Goal: Information Seeking & Learning: Learn about a topic

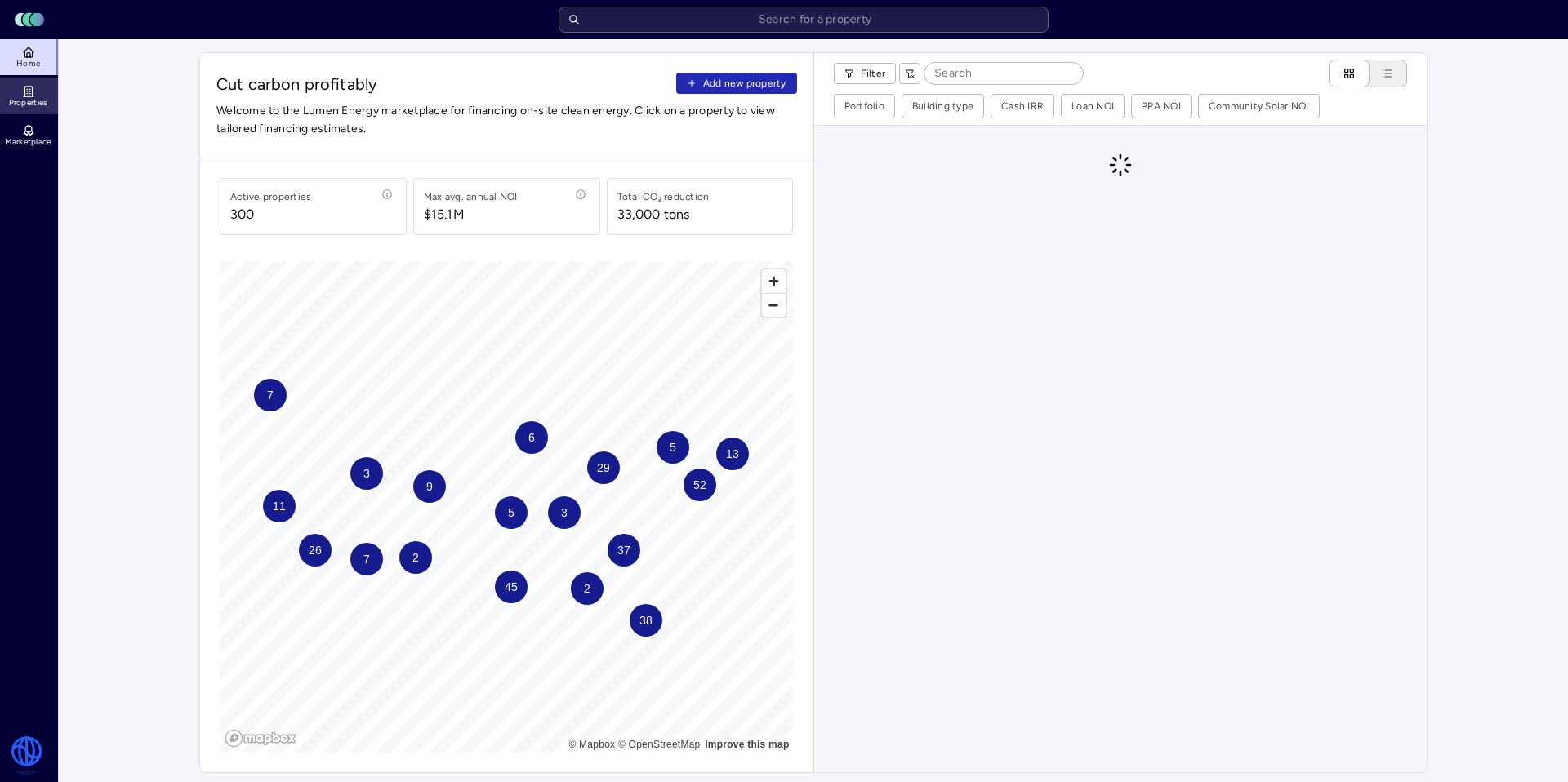
click at [37, 97] on link "Properties" at bounding box center [30, 96] width 59 height 36
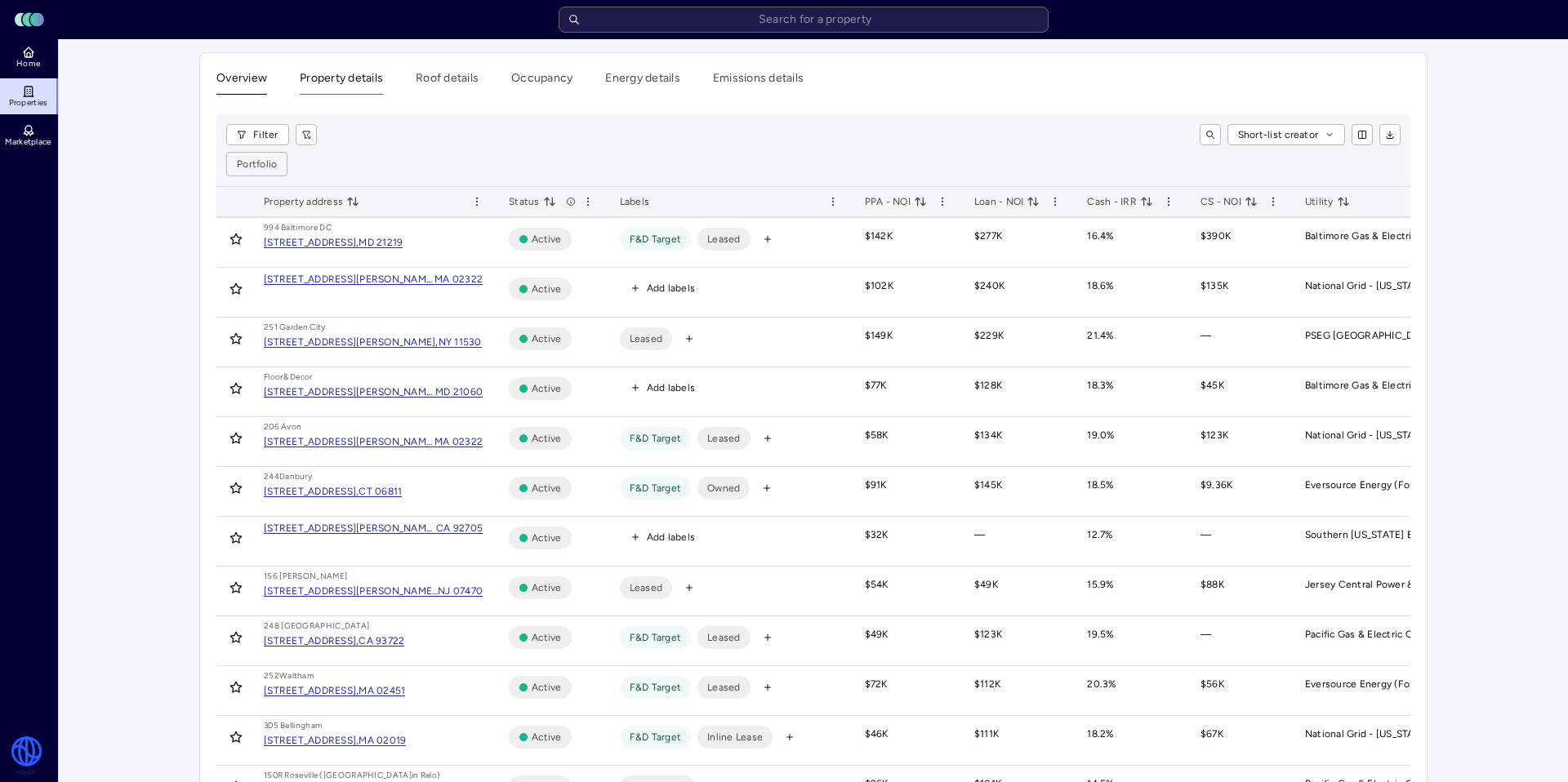
click at [356, 86] on button "Property details" at bounding box center [342, 82] width 83 height 25
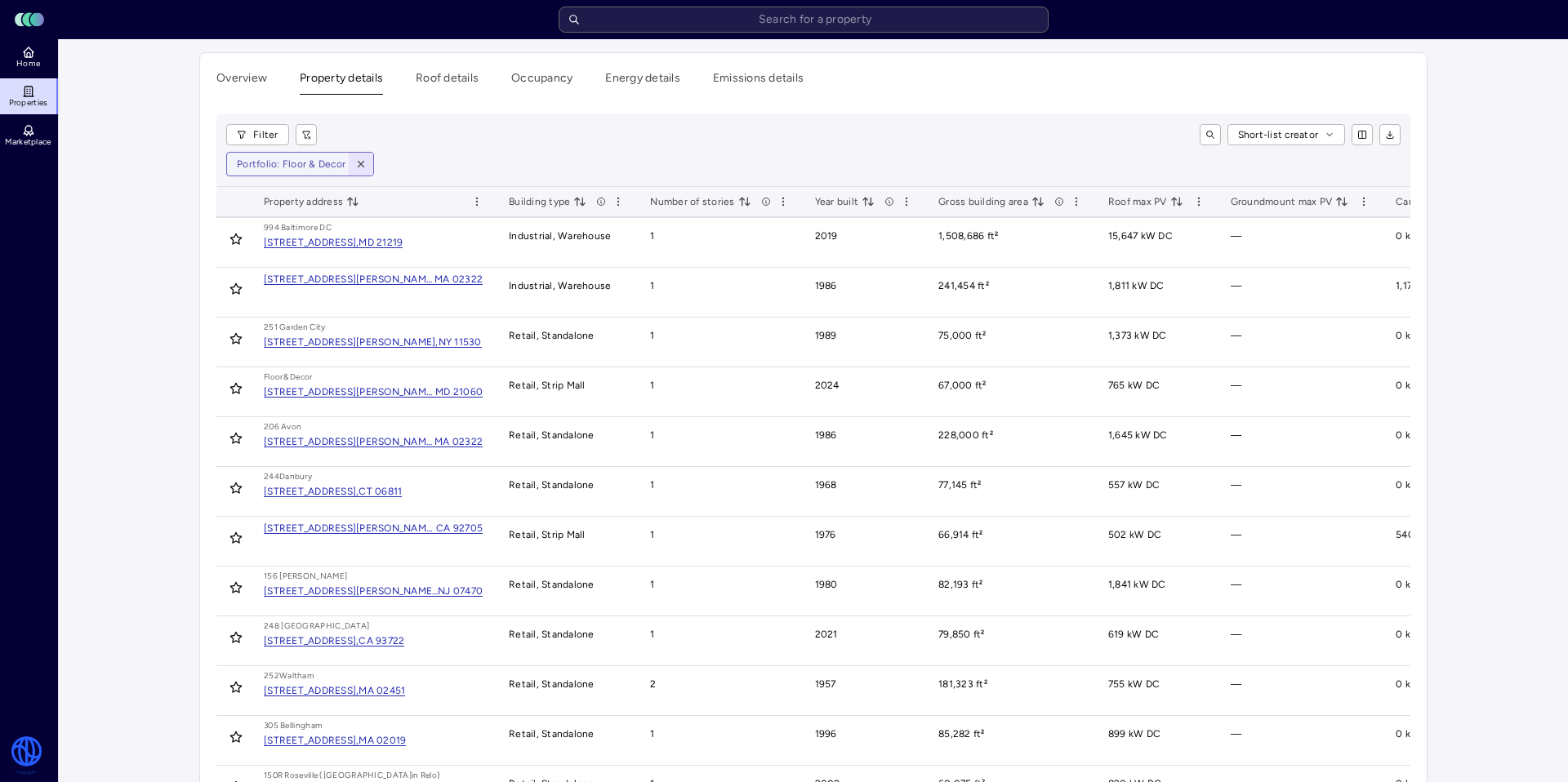
drag, startPoint x: 359, startPoint y: 160, endPoint x: 294, endPoint y: 152, distance: 65.5
click at [359, 159] on icon "button" at bounding box center [360, 164] width 11 height 11
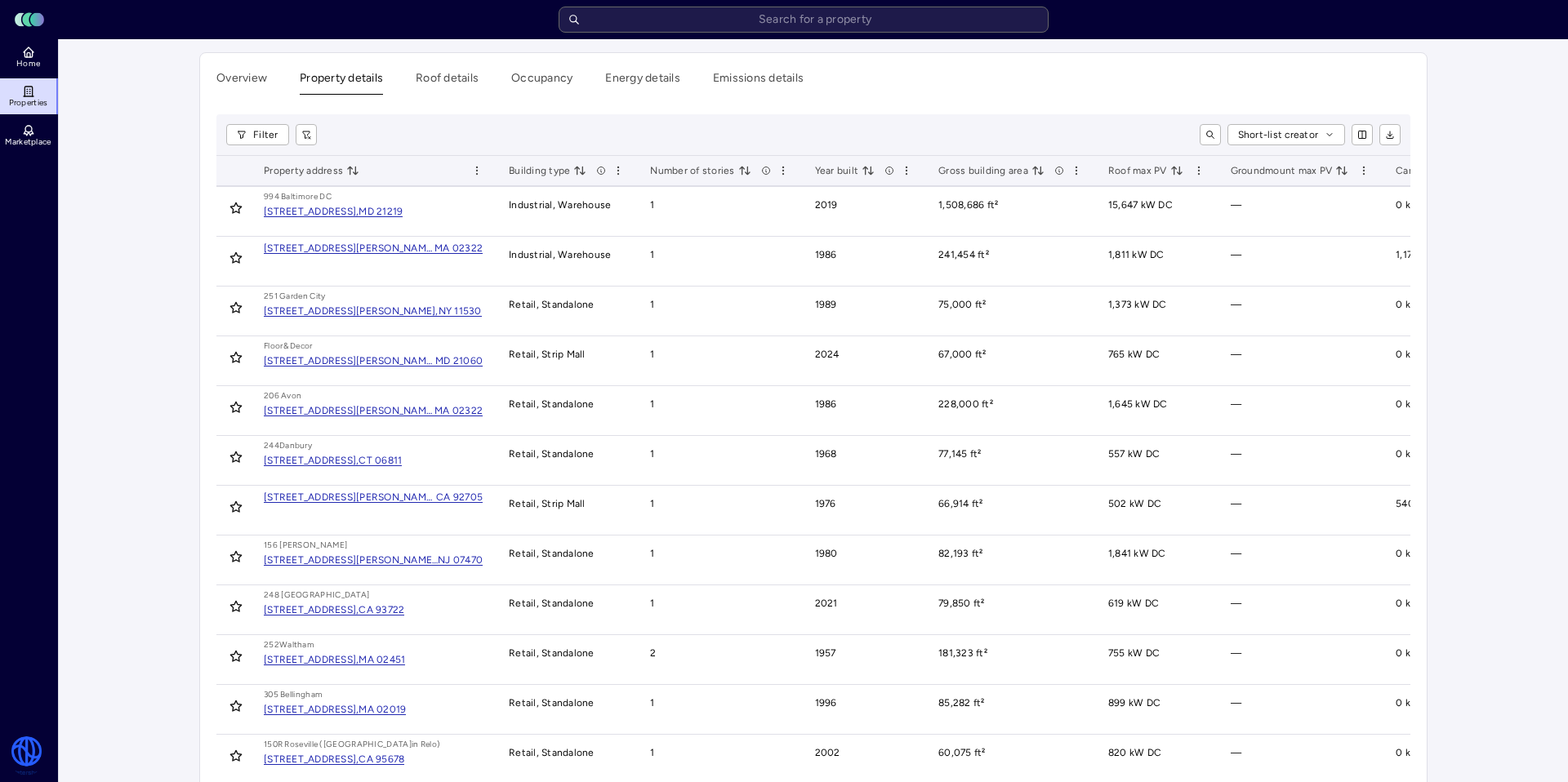
click at [275, 138] on html "Toggle Sidebar Lumen Energy Logo Home Properties Marketplace Watershed [PERSON_…" at bounding box center [784, 754] width 1568 height 1508
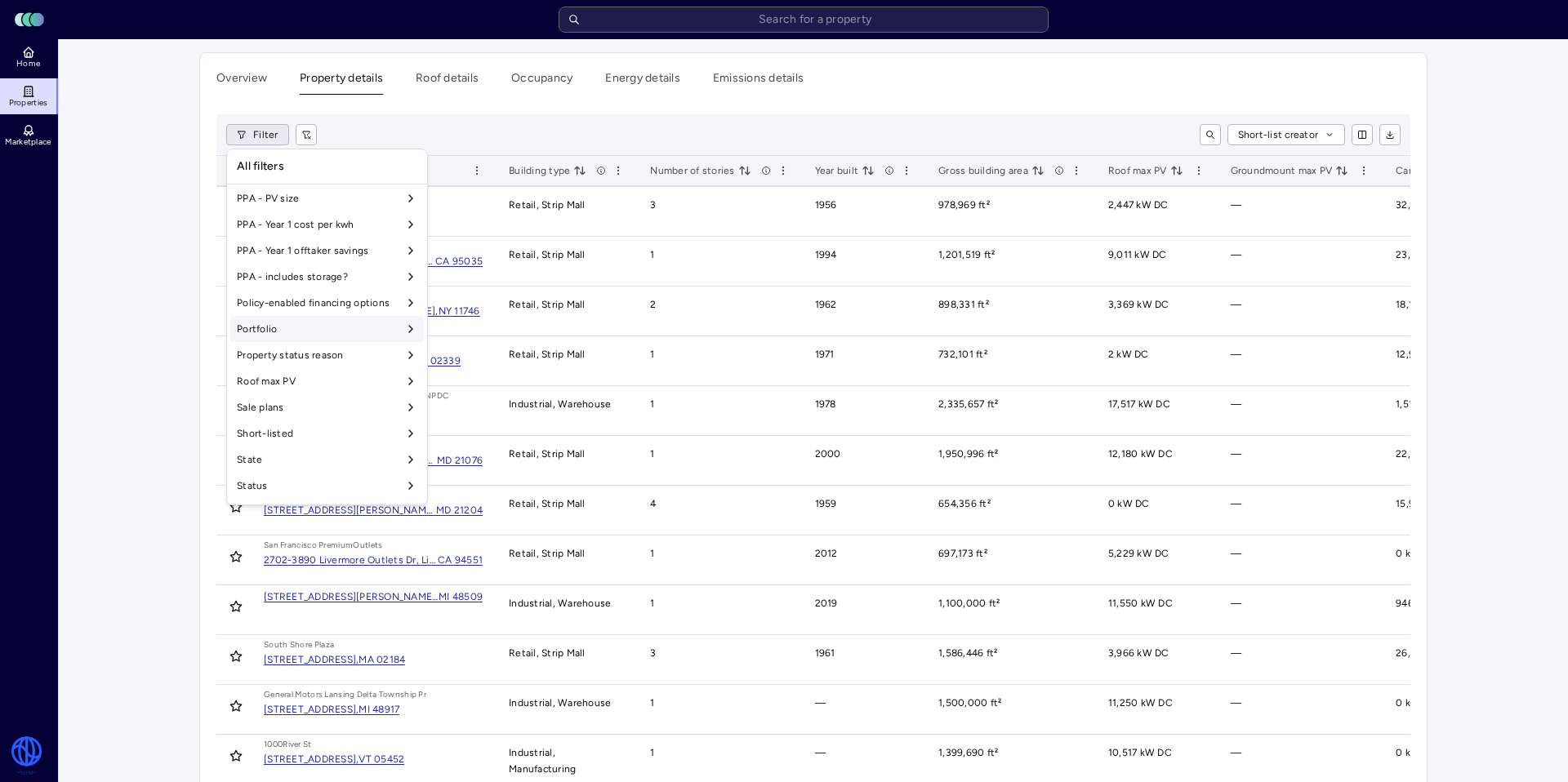
scroll to position [1257, 0]
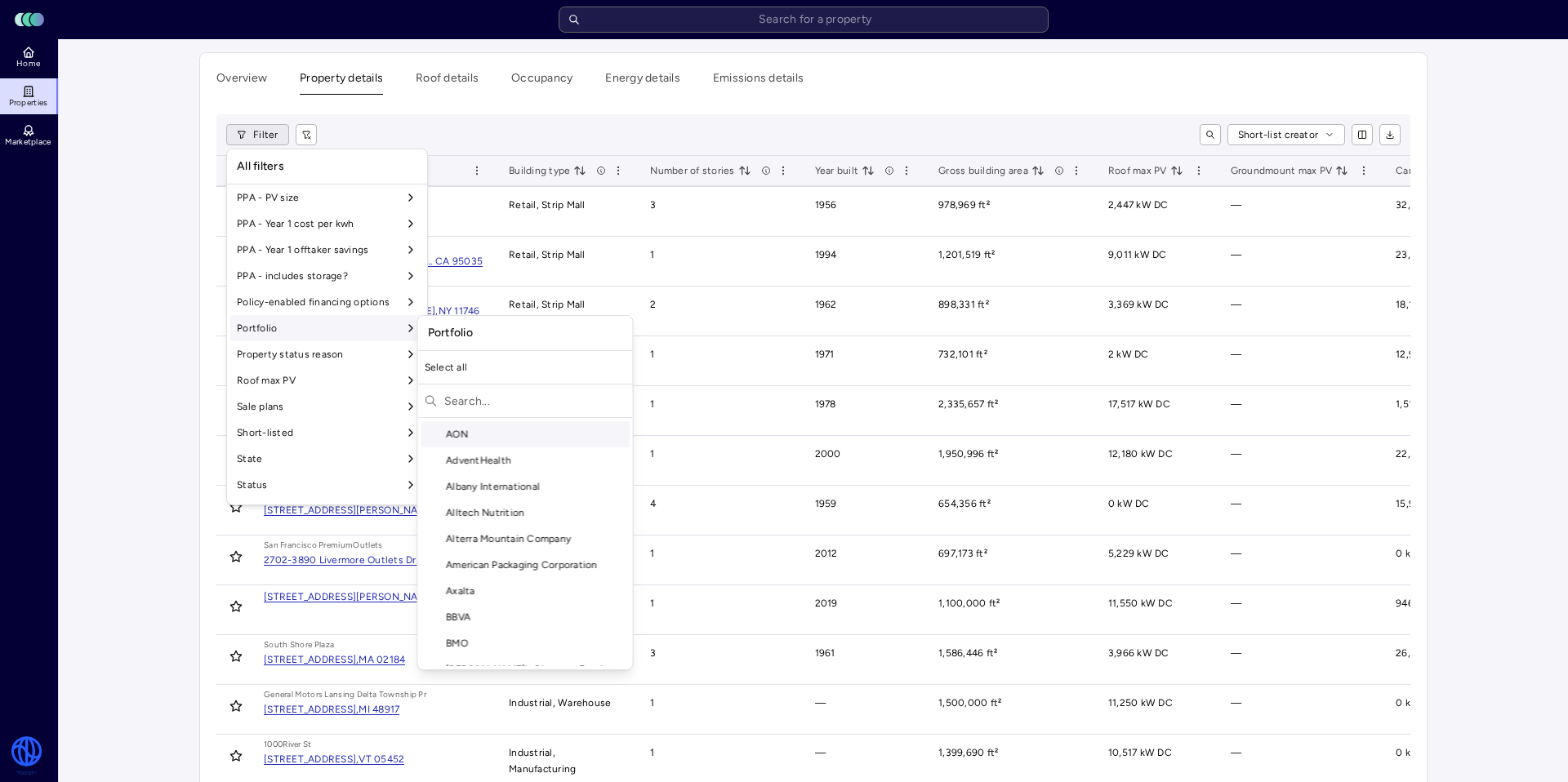
click at [339, 324] on div "Portfolio" at bounding box center [327, 328] width 193 height 26
click at [488, 401] on input "text" at bounding box center [535, 401] width 182 height 26
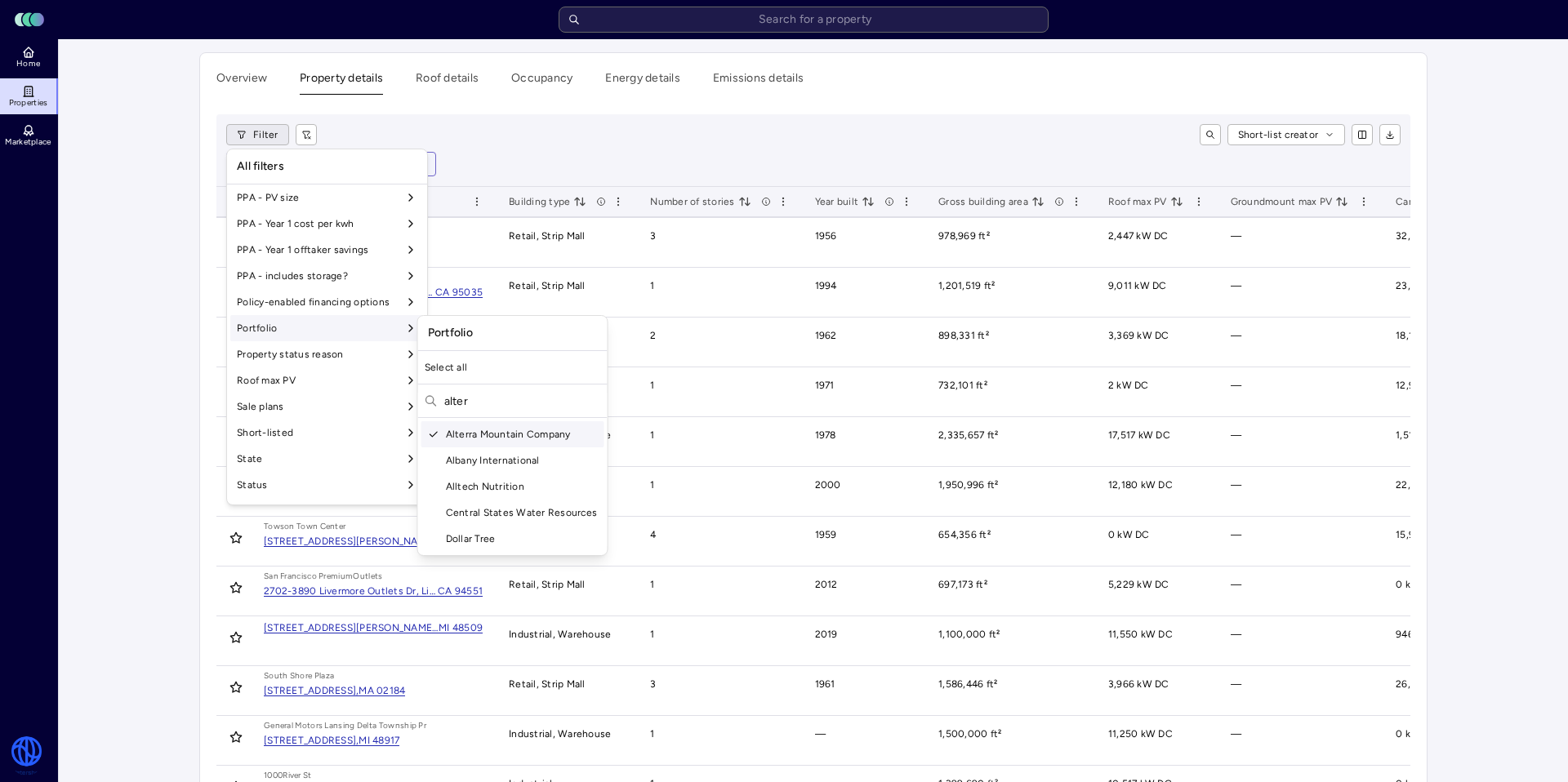
type input "alter"
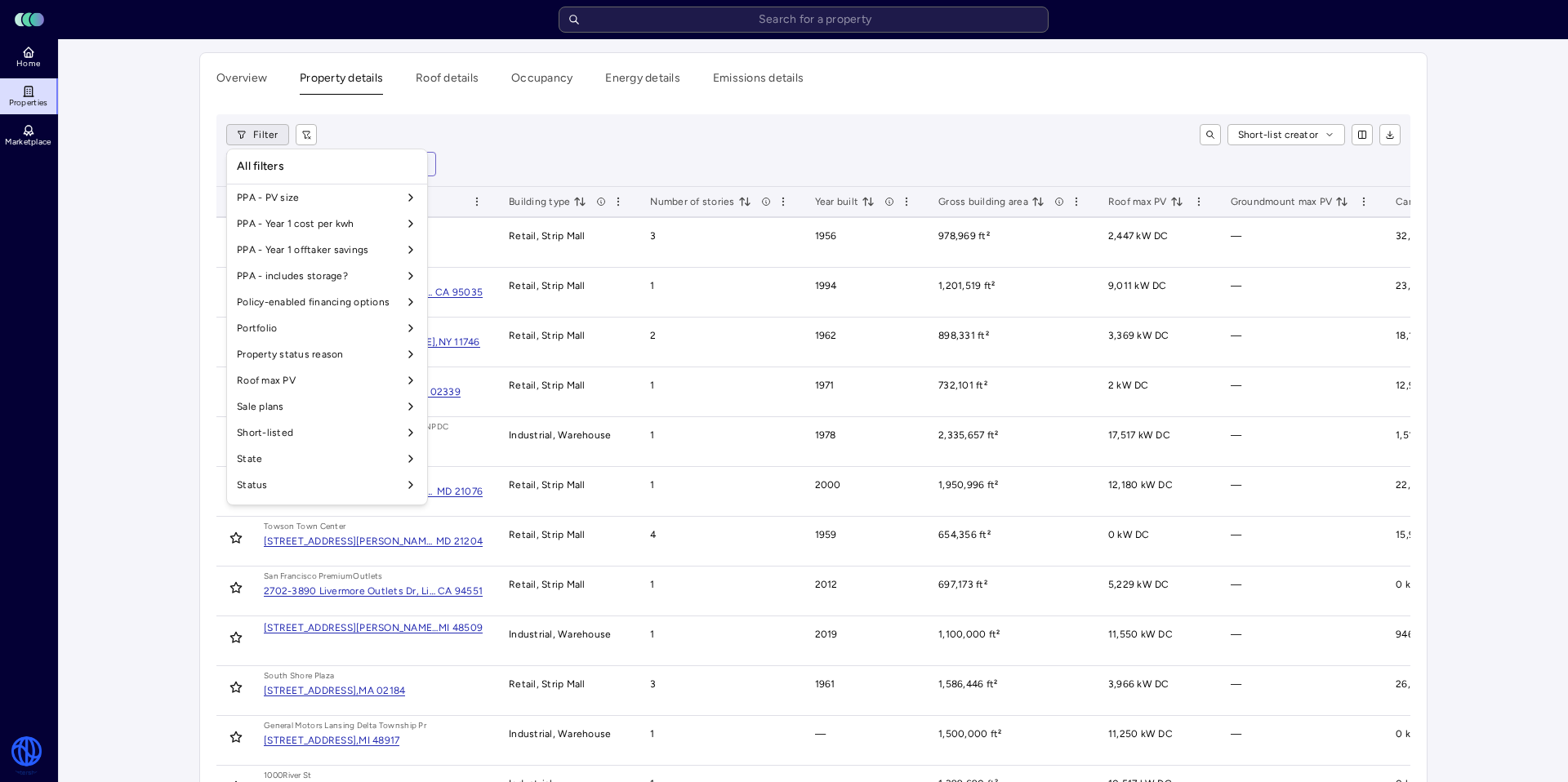
click at [120, 212] on html "Toggle Sidebar Lumen Energy Logo Home Properties Marketplace Watershed [PERSON_…" at bounding box center [784, 774] width 1568 height 1549
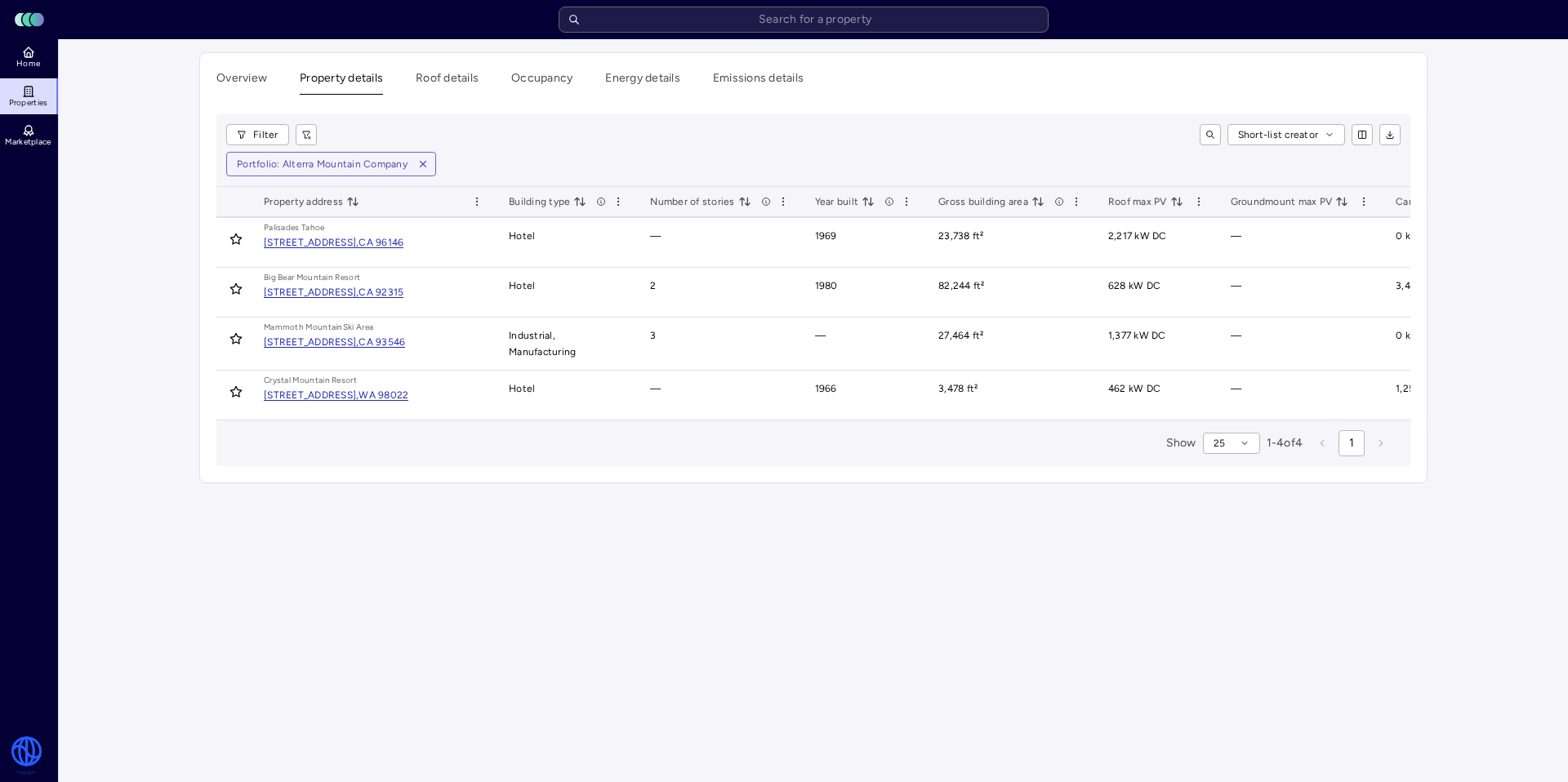
click at [359, 247] on div "[STREET_ADDRESS]," at bounding box center [311, 242] width 95 height 10
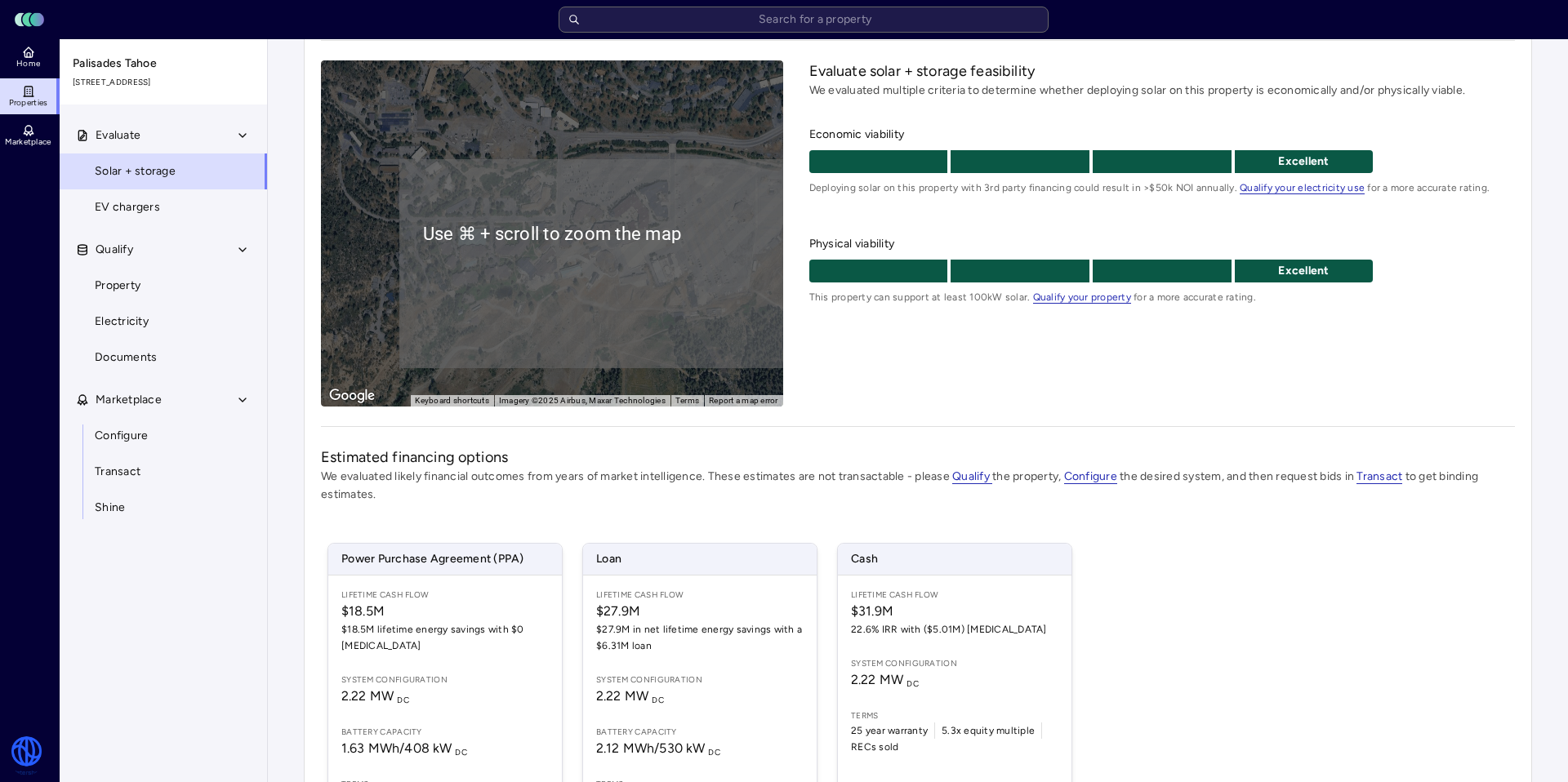
scroll to position [161, 0]
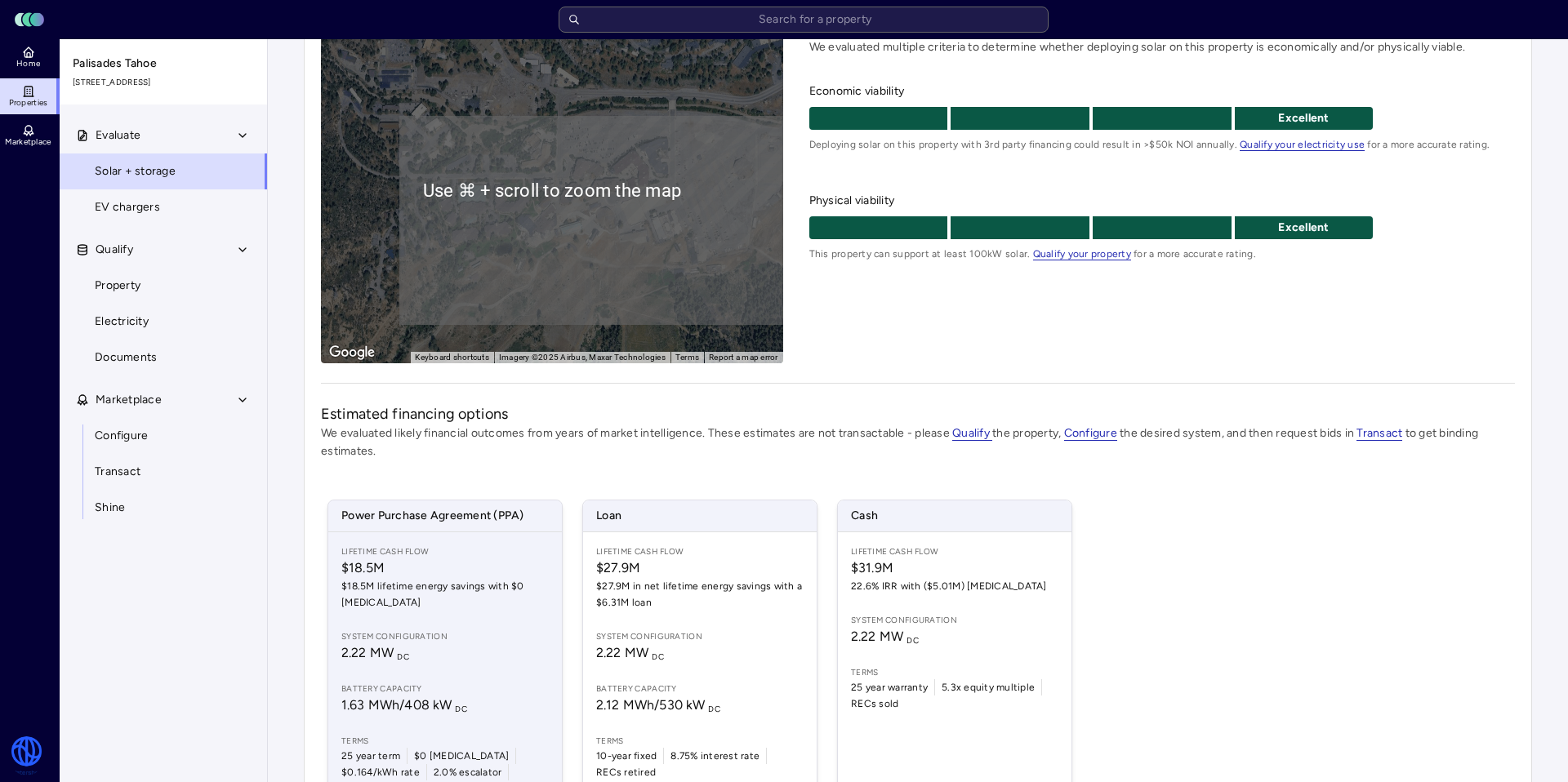
click at [438, 613] on div "Lifetime Cash Flow $18.5M $18.5M lifetime energy savings with $0 [MEDICAL_DATA]…" at bounding box center [445, 671] width 234 height 278
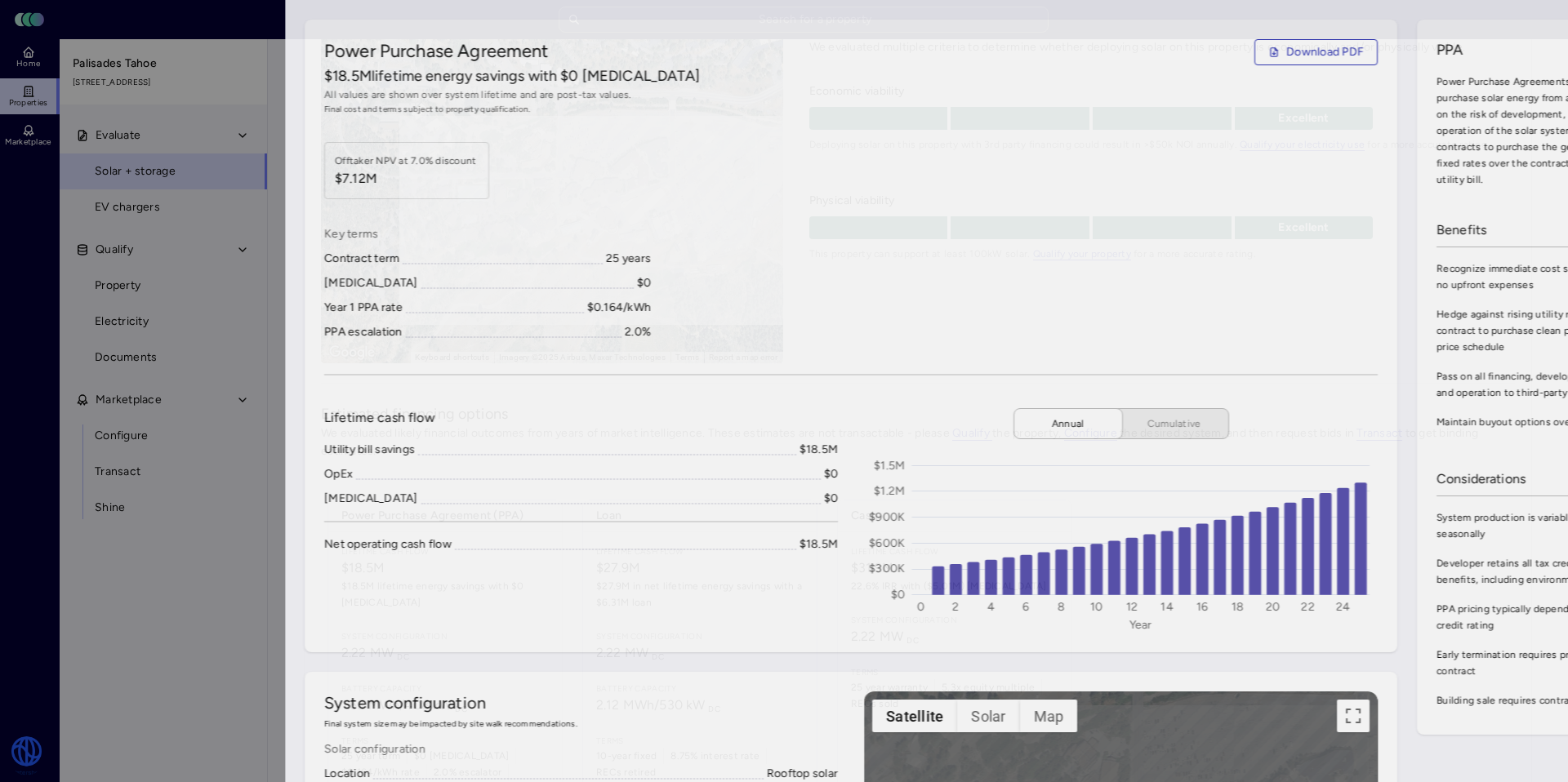
click at [98, 213] on div at bounding box center [784, 391] width 1568 height 782
